Goal: Check status: Check status

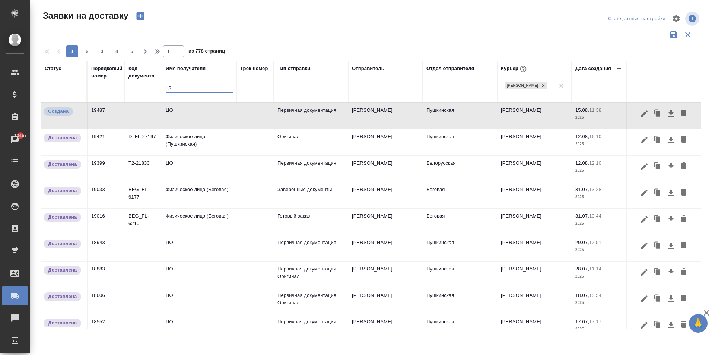
drag, startPoint x: 173, startPoint y: 93, endPoint x: 133, endPoint y: 91, distance: 40.3
click at [133, 91] on tr "Статус Порядковый номер Код документа Имя получателя цо Трек номер Тип отправки…" at bounding box center [427, 82] width 773 height 42
type input "э"
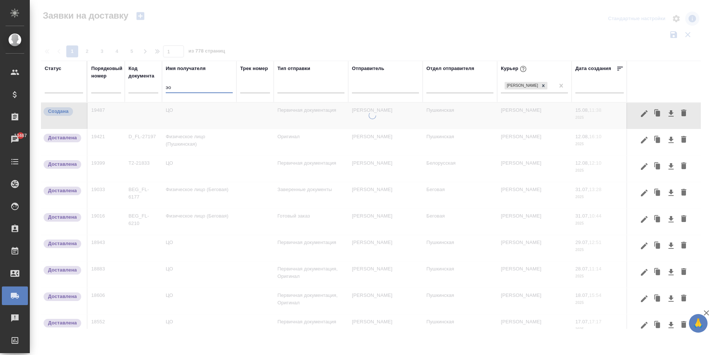
type input "эос"
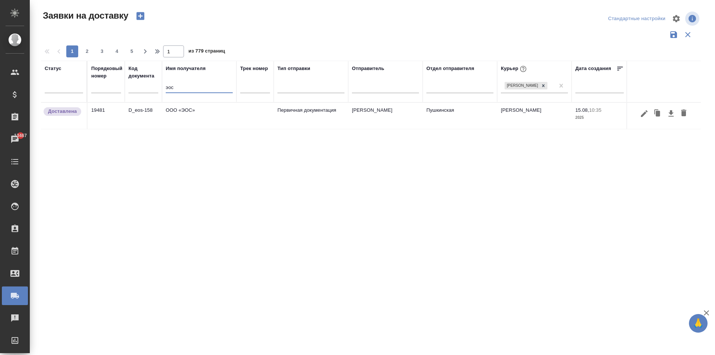
drag, startPoint x: 168, startPoint y: 92, endPoint x: 118, endPoint y: 93, distance: 49.6
click at [120, 93] on tr "Статус Порядковый номер Код документа Имя получателя эос Трек номер Тип отправк…" at bounding box center [427, 82] width 773 height 42
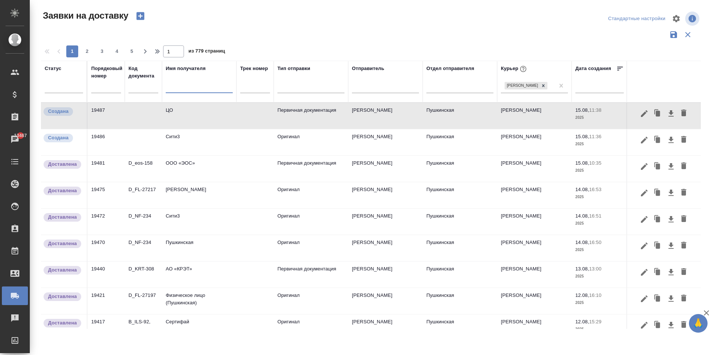
click at [178, 129] on td "Сити3" at bounding box center [199, 116] width 75 height 26
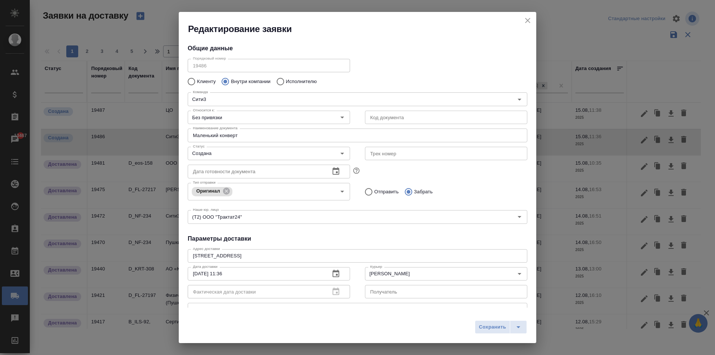
type input "[PERSON_NAME]"
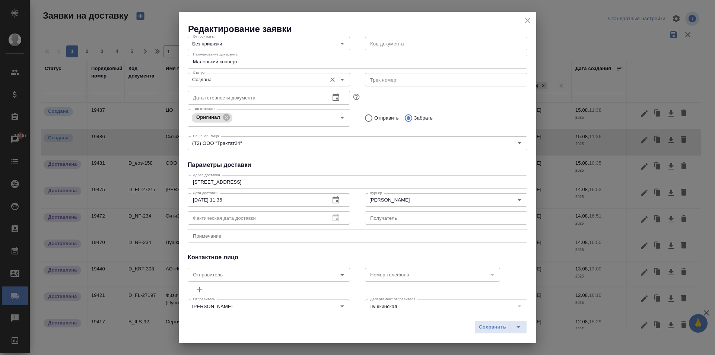
scroll to position [75, 0]
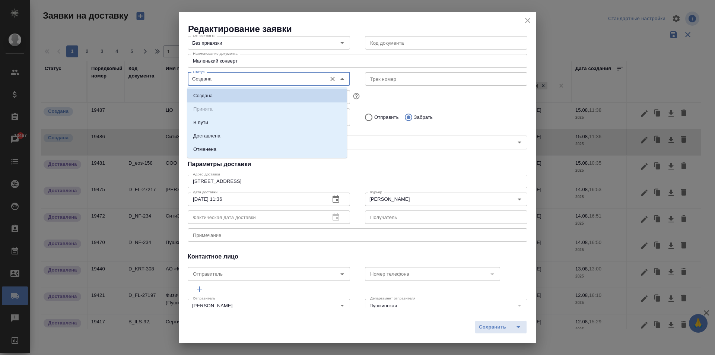
click at [213, 77] on input "Создана" at bounding box center [256, 79] width 133 height 9
click at [213, 134] on p "Доставлена" at bounding box center [206, 135] width 27 height 7
type input "Доставлена"
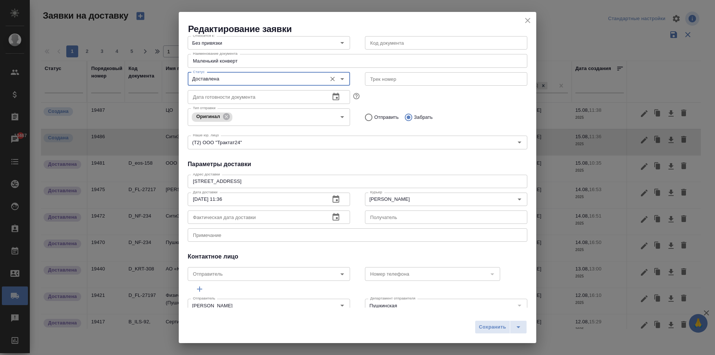
click at [332, 217] on icon "button" at bounding box center [336, 217] width 9 height 9
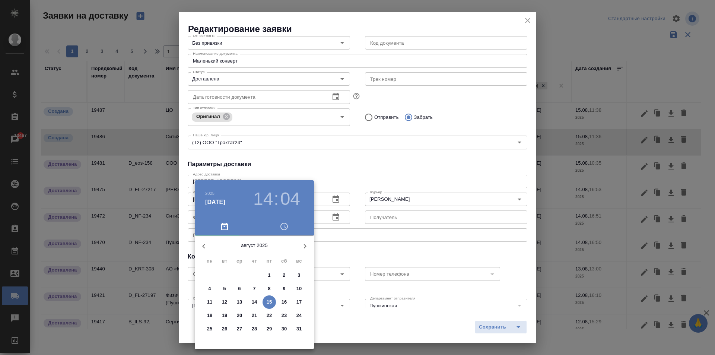
click at [272, 303] on span "15" at bounding box center [269, 301] width 13 height 7
type input "[DATE] 14:04"
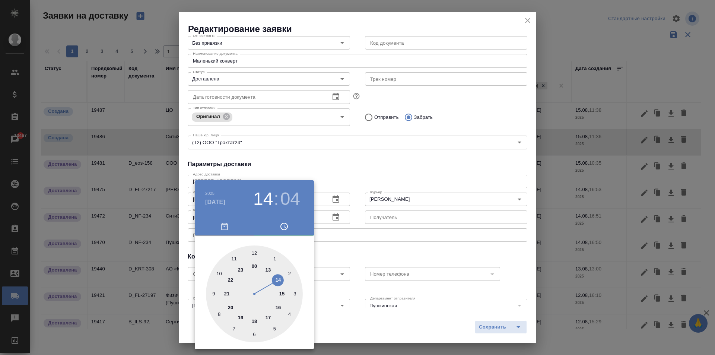
click at [471, 168] on div at bounding box center [357, 177] width 715 height 355
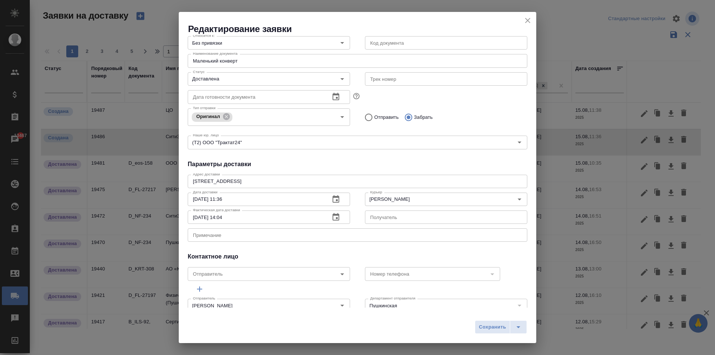
click at [485, 327] on span "Сохранить" at bounding box center [492, 327] width 27 height 9
type input "Создана"
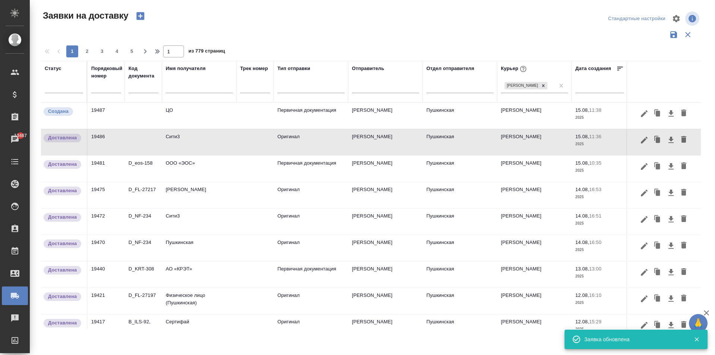
click at [158, 110] on td at bounding box center [143, 116] width 37 height 26
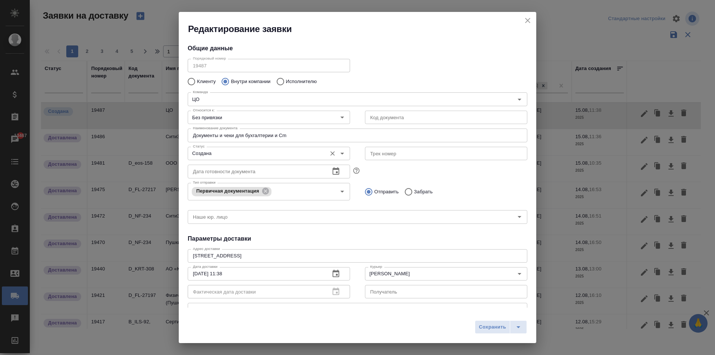
click at [230, 152] on input "Создана" at bounding box center [256, 153] width 133 height 9
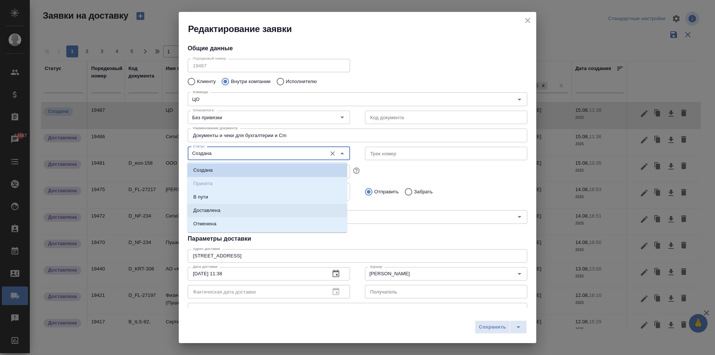
click at [221, 208] on li "Доставлена" at bounding box center [267, 210] width 160 height 13
type input "Доставлена"
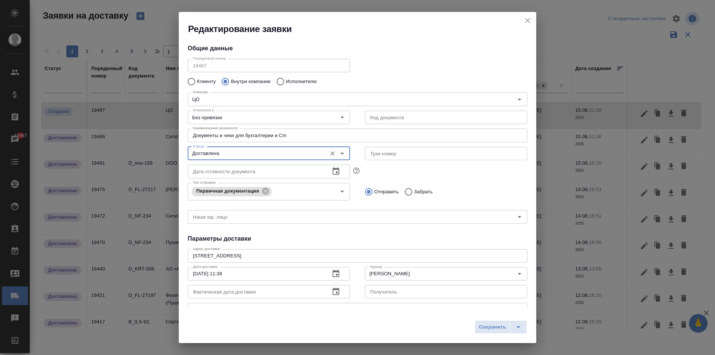
click at [337, 293] on icon "button" at bounding box center [336, 291] width 9 height 9
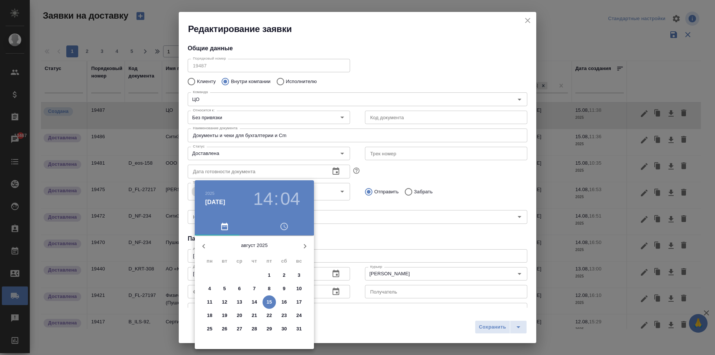
click at [268, 301] on p "15" at bounding box center [270, 301] width 6 height 7
type input "[DATE] 14:04"
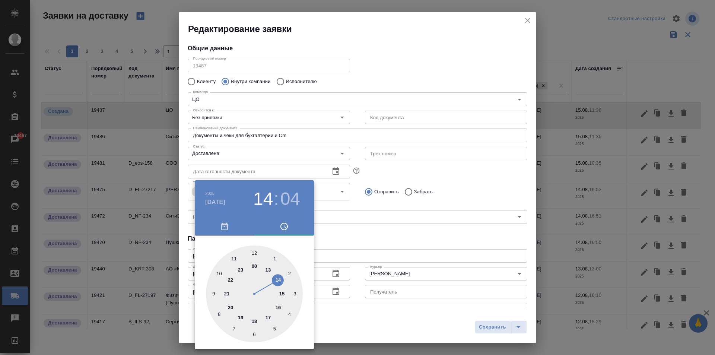
click at [355, 244] on div at bounding box center [357, 177] width 715 height 355
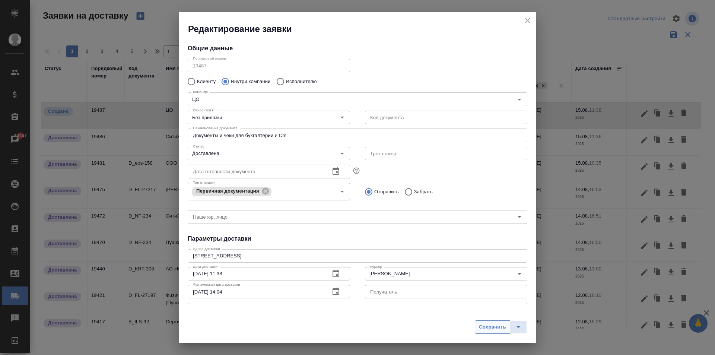
click at [492, 328] on span "Сохранить" at bounding box center [492, 327] width 27 height 9
